Goal: Task Accomplishment & Management: Complete application form

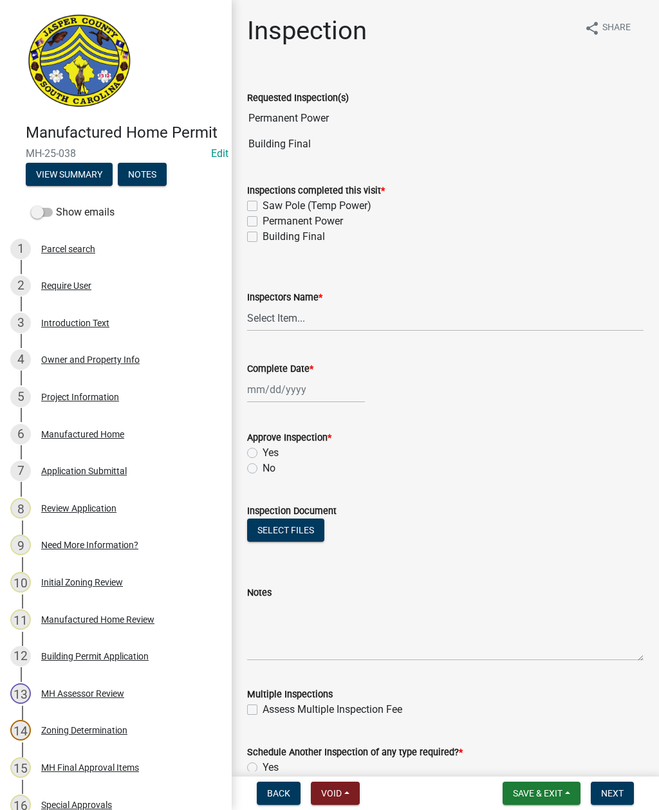
click at [263, 223] on label "Permanent Power" at bounding box center [303, 221] width 80 height 15
click at [263, 222] on input "Permanent Power" at bounding box center [267, 218] width 8 height 8
checkbox input "true"
checkbox input "false"
checkbox input "true"
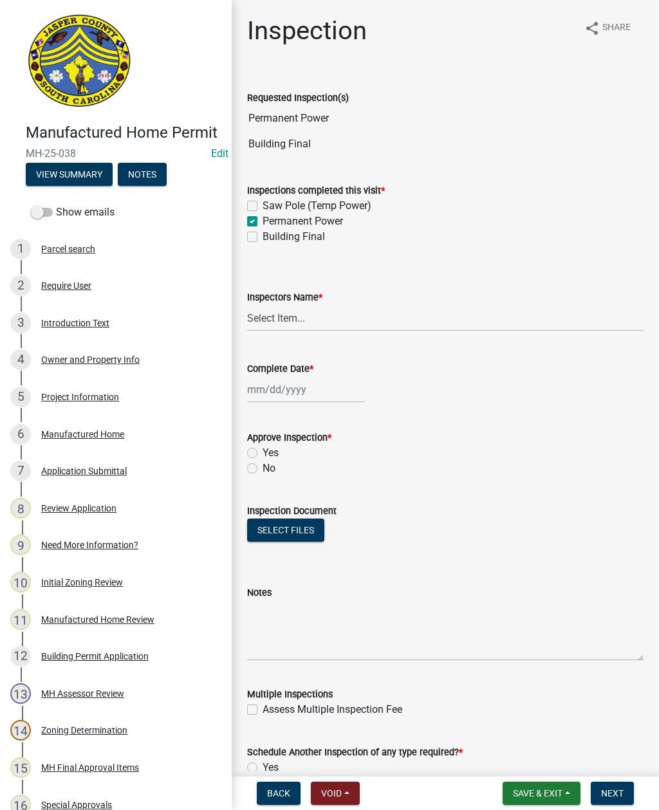
click at [263, 240] on label "Building Final" at bounding box center [294, 236] width 62 height 15
click at [263, 237] on input "Building Final" at bounding box center [267, 233] width 8 height 8
checkbox input "true"
checkbox input "false"
checkbox input "true"
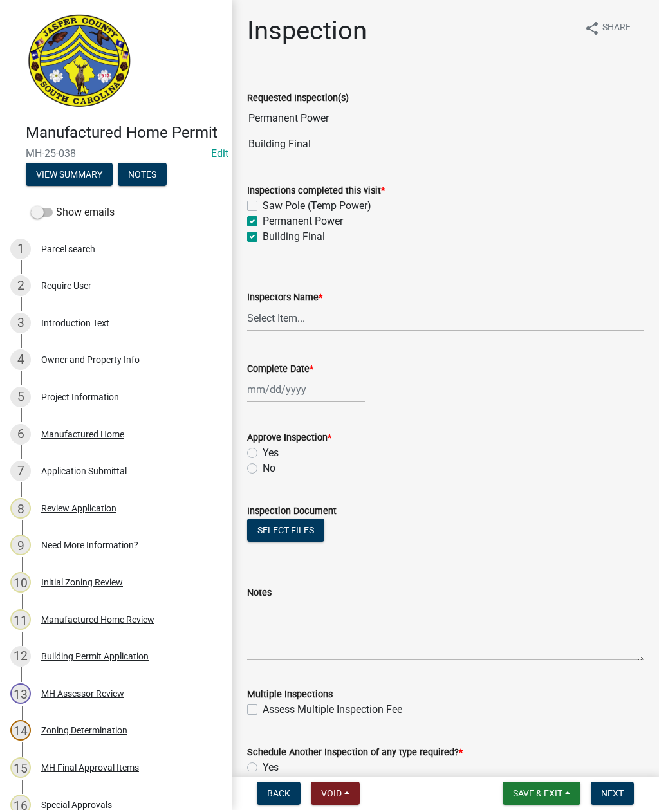
checkbox input "true"
click at [288, 325] on select "Select Item... [EMAIL_ADDRESS][DOMAIN_NAME] ([PERSON_NAME] ) rcampbell ([PERSON…" at bounding box center [445, 318] width 396 height 26
select select "2d9ba1e5-2fdd-4b15-98d0-073dcbeb5880"
click at [302, 390] on div at bounding box center [306, 389] width 118 height 26
select select "8"
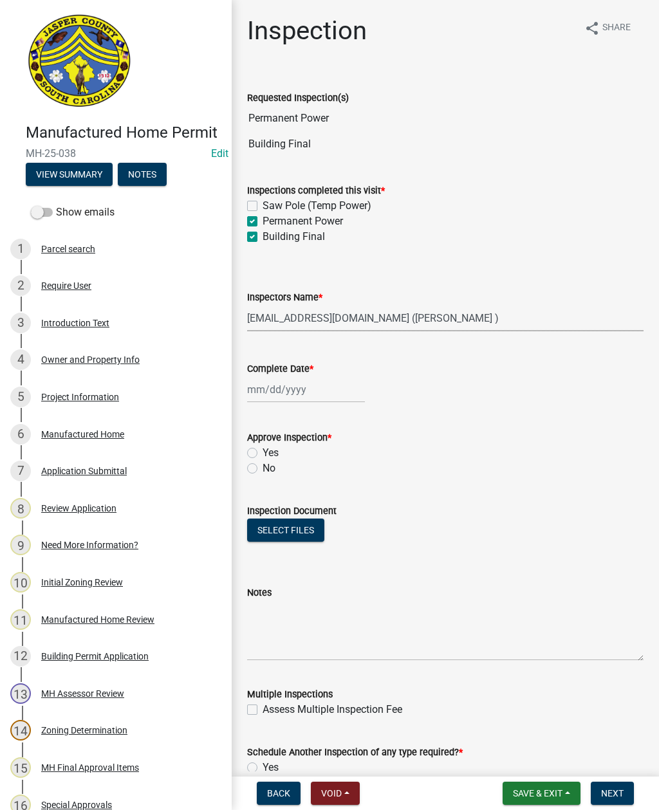
select select "2025"
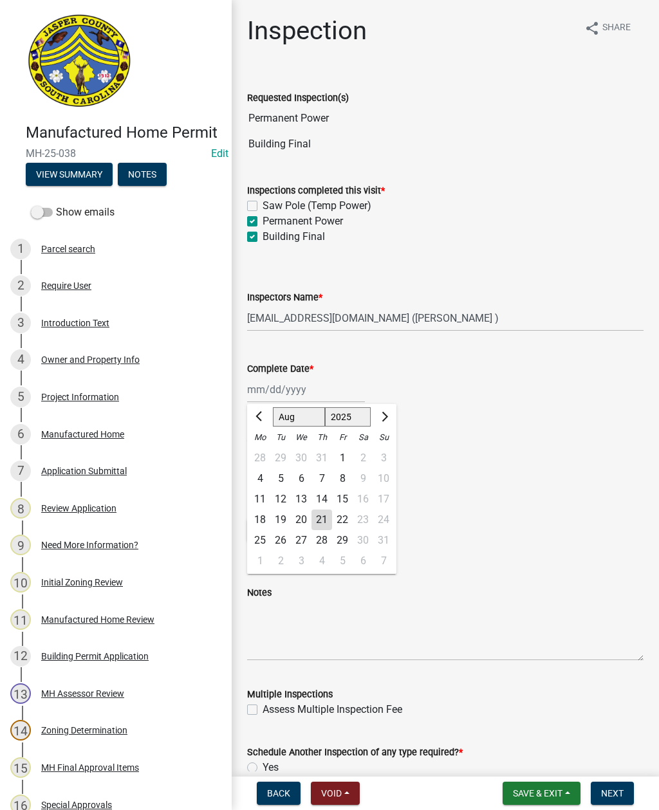
click at [322, 521] on div "21" at bounding box center [321, 520] width 21 height 21
type input "[DATE]"
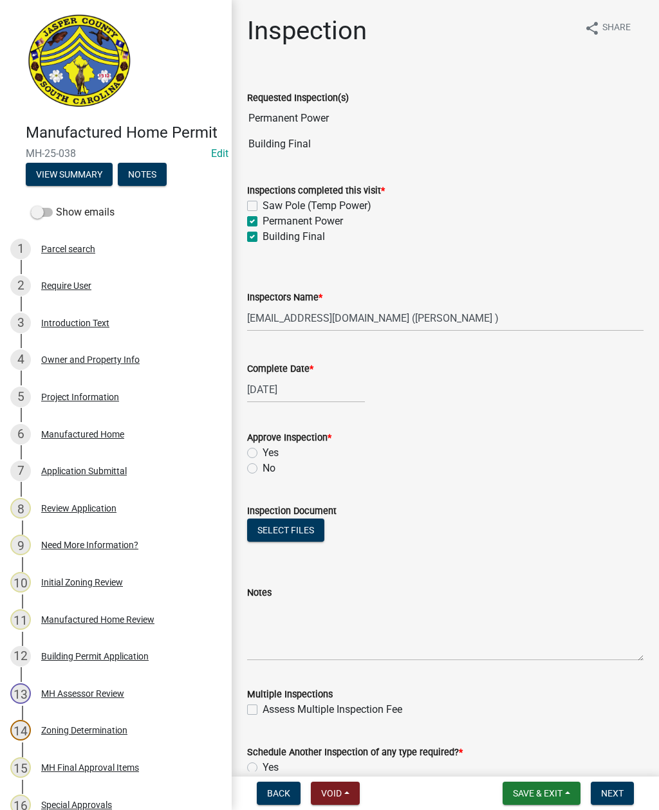
click at [263, 466] on label "No" at bounding box center [269, 468] width 13 height 15
click at [263, 466] on input "No" at bounding box center [267, 465] width 8 height 8
radio input "true"
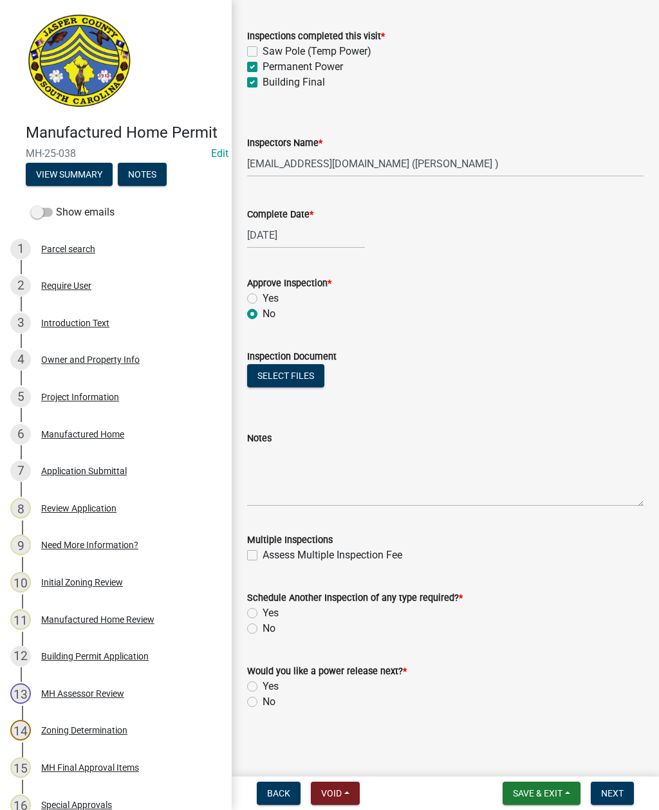
scroll to position [154, 0]
click at [263, 608] on label "Yes" at bounding box center [271, 612] width 16 height 15
click at [263, 608] on input "Yes" at bounding box center [267, 609] width 8 height 8
radio input "true"
click at [263, 691] on label "Yes" at bounding box center [271, 686] width 16 height 15
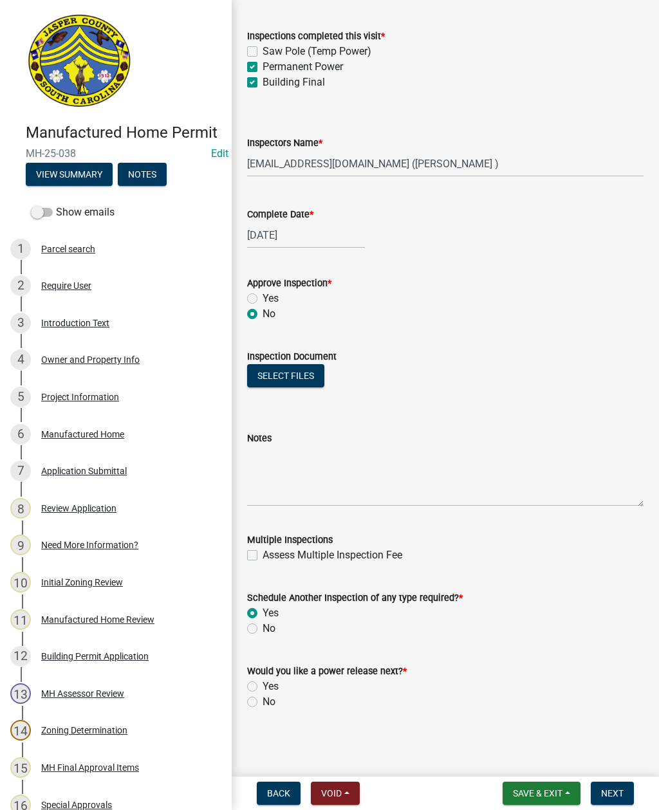
click at [263, 687] on input "Yes" at bounding box center [267, 683] width 8 height 8
radio input "true"
click at [263, 701] on label "No" at bounding box center [269, 701] width 13 height 15
click at [263, 701] on input "No" at bounding box center [267, 698] width 8 height 8
radio input "true"
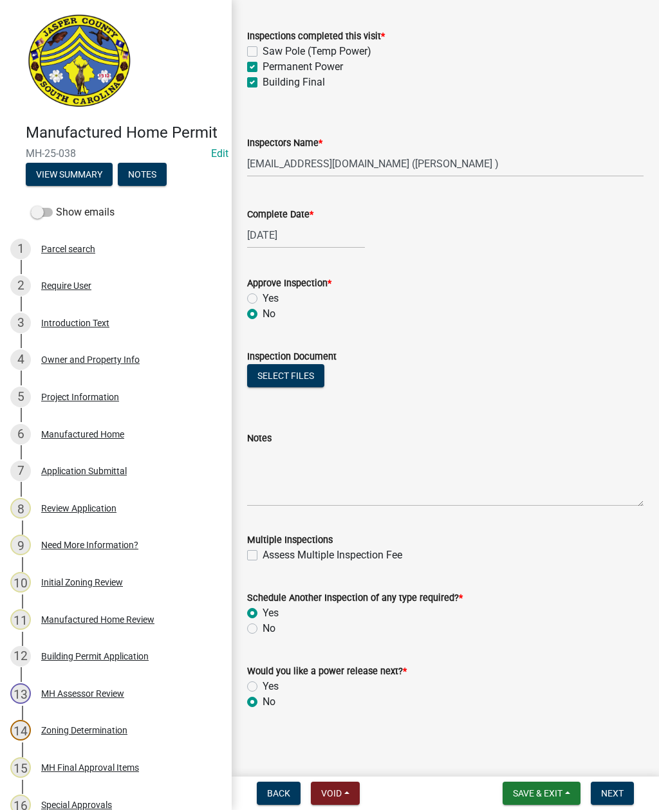
click at [263, 555] on label "Assess Multiple Inspection Fee" at bounding box center [333, 555] width 140 height 15
click at [263, 555] on input "Assess Multiple Inspection Fee" at bounding box center [267, 552] width 8 height 8
checkbox input "true"
click at [287, 461] on textarea "Notes" at bounding box center [445, 476] width 396 height 60
type textarea "Not ready"
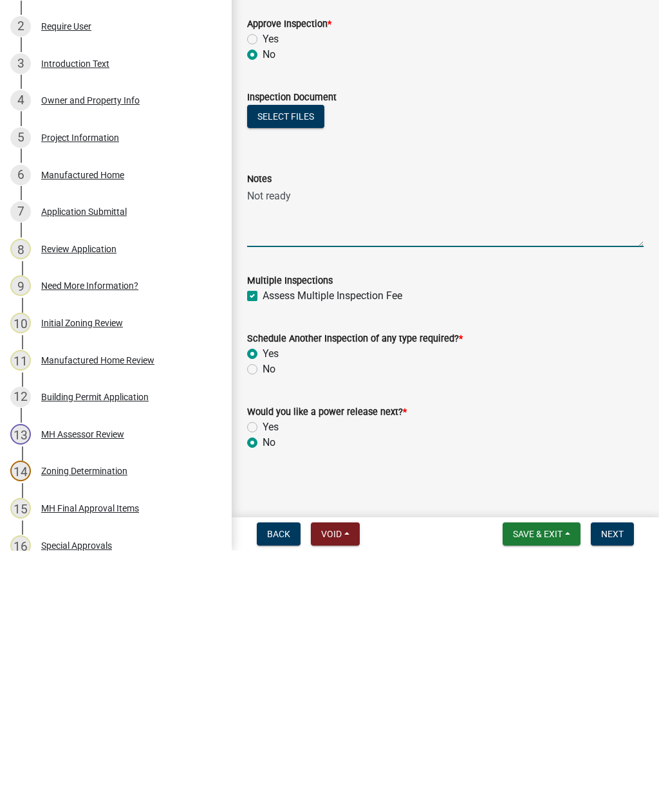
click at [609, 788] on span "Next" at bounding box center [612, 793] width 23 height 10
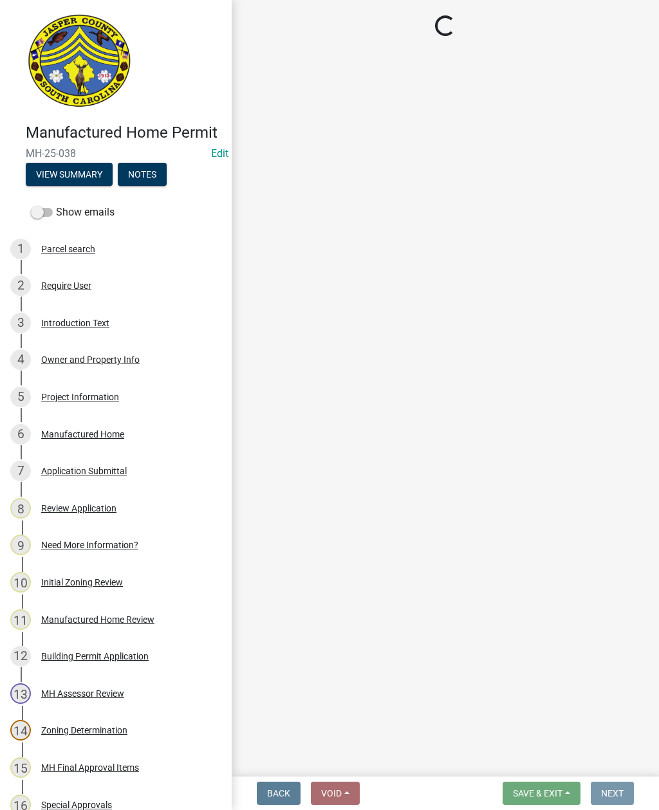
scroll to position [0, 0]
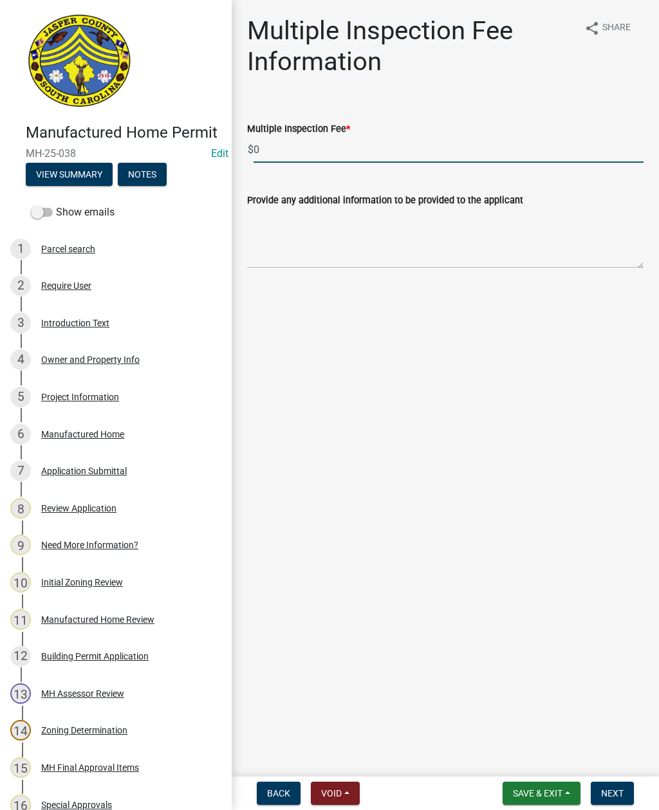
click at [303, 143] on input "0" at bounding box center [448, 149] width 390 height 26
click at [314, 150] on input "0" at bounding box center [448, 149] width 390 height 26
type input "50.00"
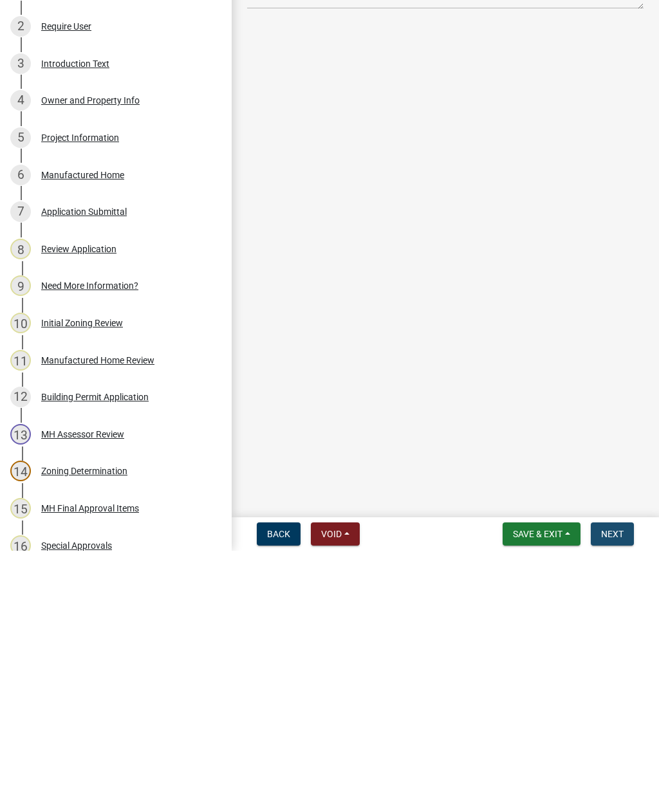
click at [620, 782] on button "Next" at bounding box center [612, 793] width 43 height 23
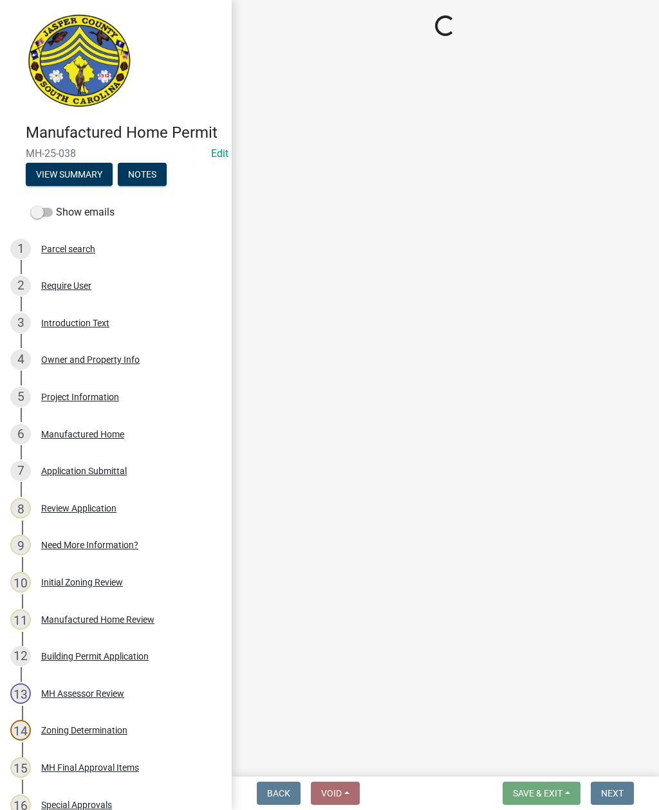
select select "3: 3"
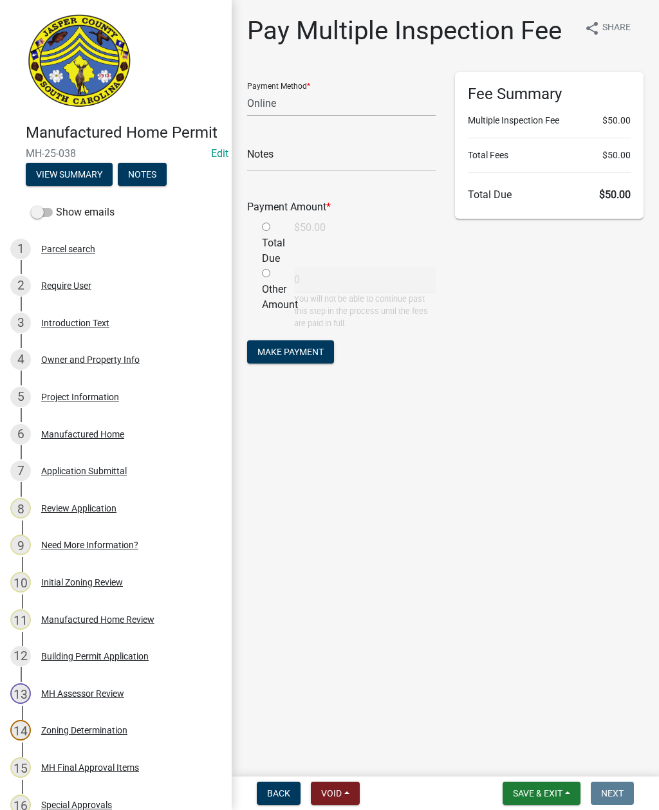
click at [533, 789] on span "Save & Exit" at bounding box center [538, 793] width 50 height 10
click at [512, 761] on button "Save & Exit" at bounding box center [528, 759] width 103 height 31
